Goal: Task Accomplishment & Management: Use online tool/utility

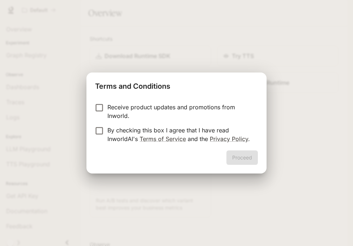
click at [194, 129] on p "By checking this box I agree that I have read InworldAI's Terms of Service and …" at bounding box center [179, 134] width 144 height 17
click at [246, 151] on button "Proceed" at bounding box center [241, 158] width 31 height 14
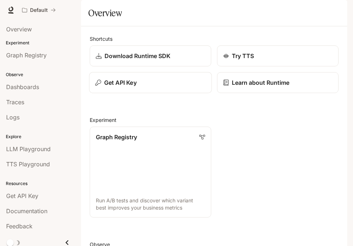
click at [182, 94] on button "Get API Key" at bounding box center [150, 82] width 122 height 21
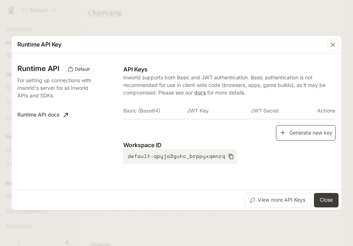
click at [292, 140] on button "Generate new key" at bounding box center [306, 133] width 60 height 16
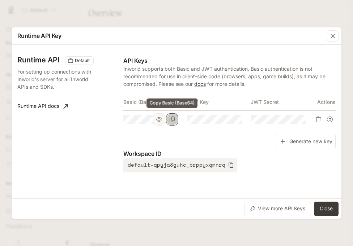
click at [170, 118] on icon "Copy Basic (Base64)" at bounding box center [171, 120] width 5 height 6
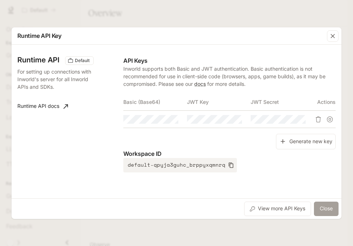
click at [323, 207] on button "Close" at bounding box center [326, 209] width 25 height 14
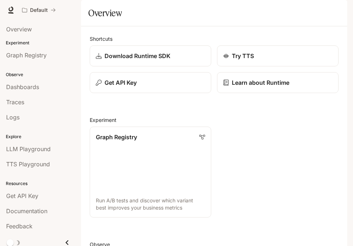
click at [337, 12] on icon "button" at bounding box center [337, 10] width 6 height 6
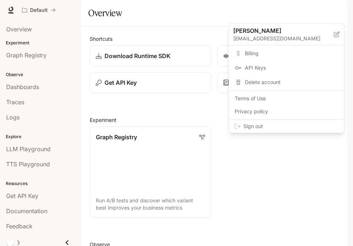
click at [294, 128] on span "Sign out" at bounding box center [290, 126] width 95 height 7
